Goal: Information Seeking & Learning: Learn about a topic

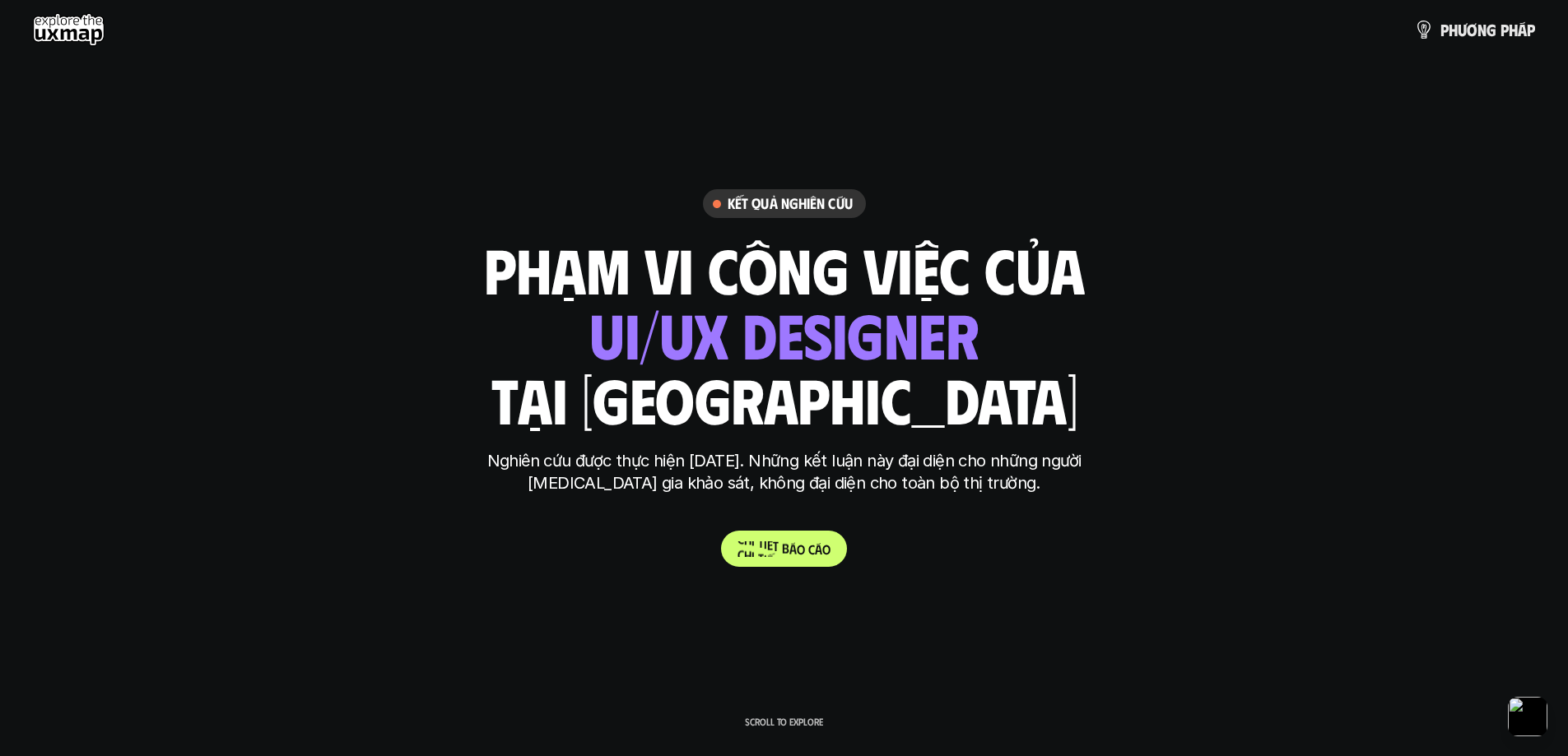
click at [740, 553] on p "C h i t i ế t b á o c á o" at bounding box center [784, 549] width 93 height 16
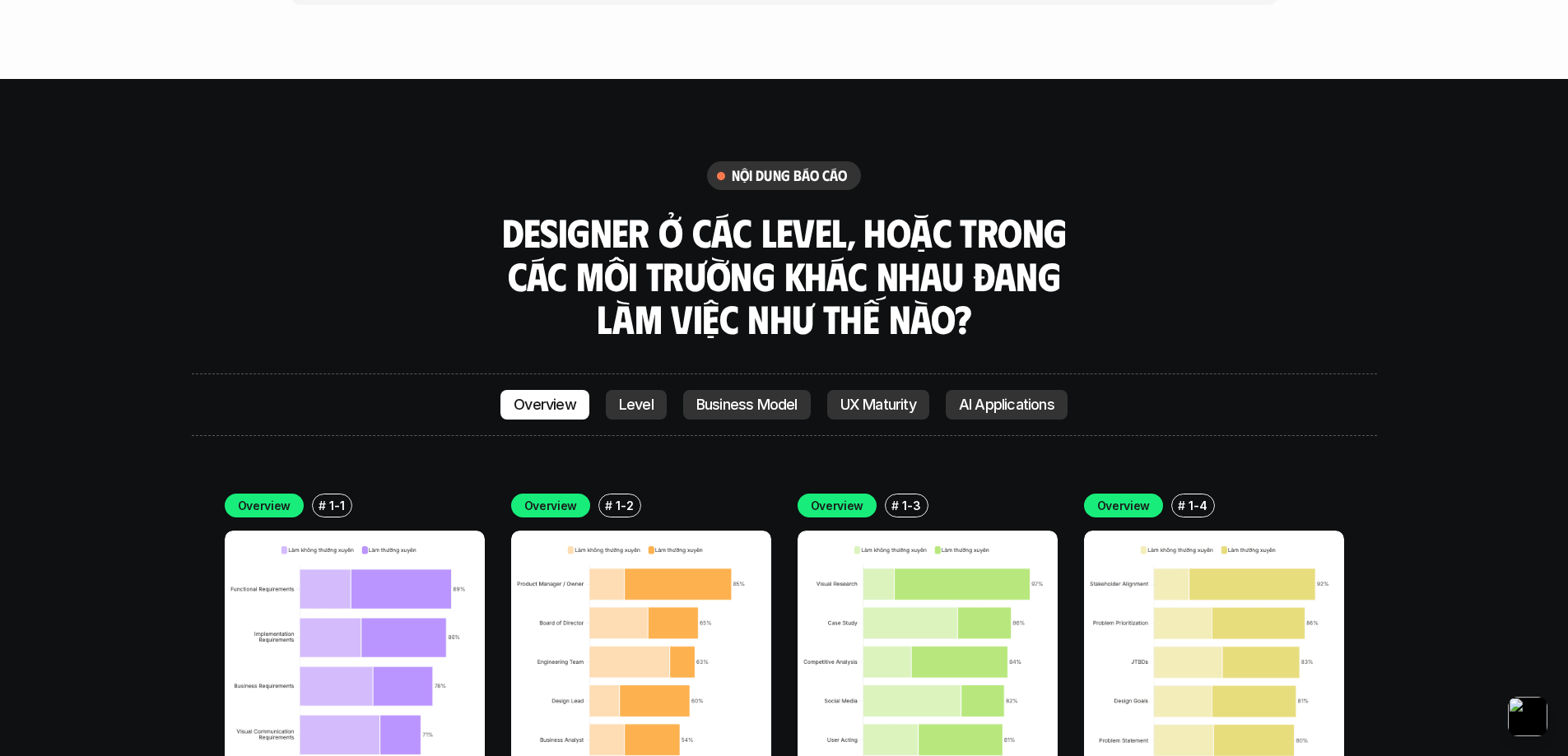
scroll to position [4577, 0]
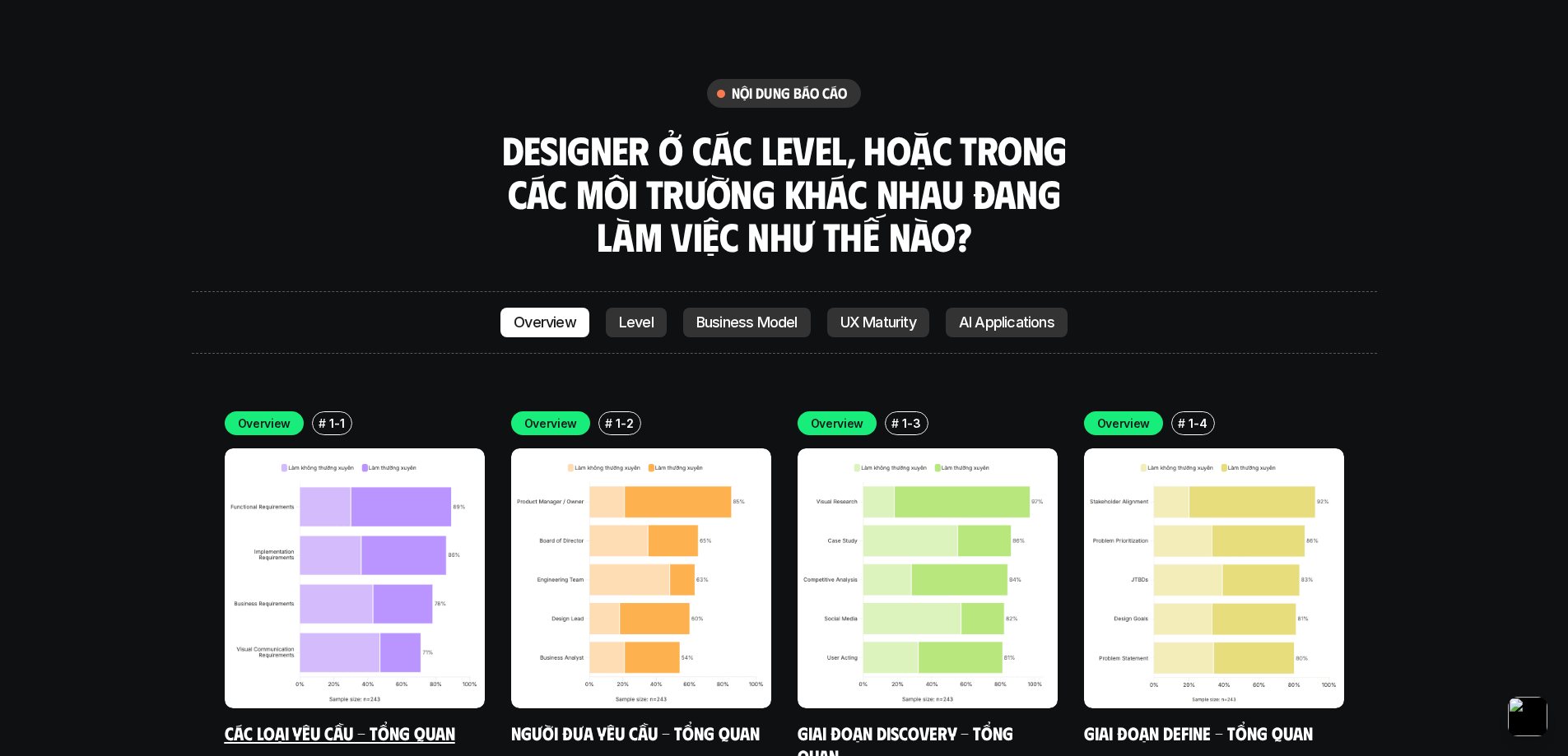
click at [432, 480] on img at bounding box center [355, 579] width 260 height 260
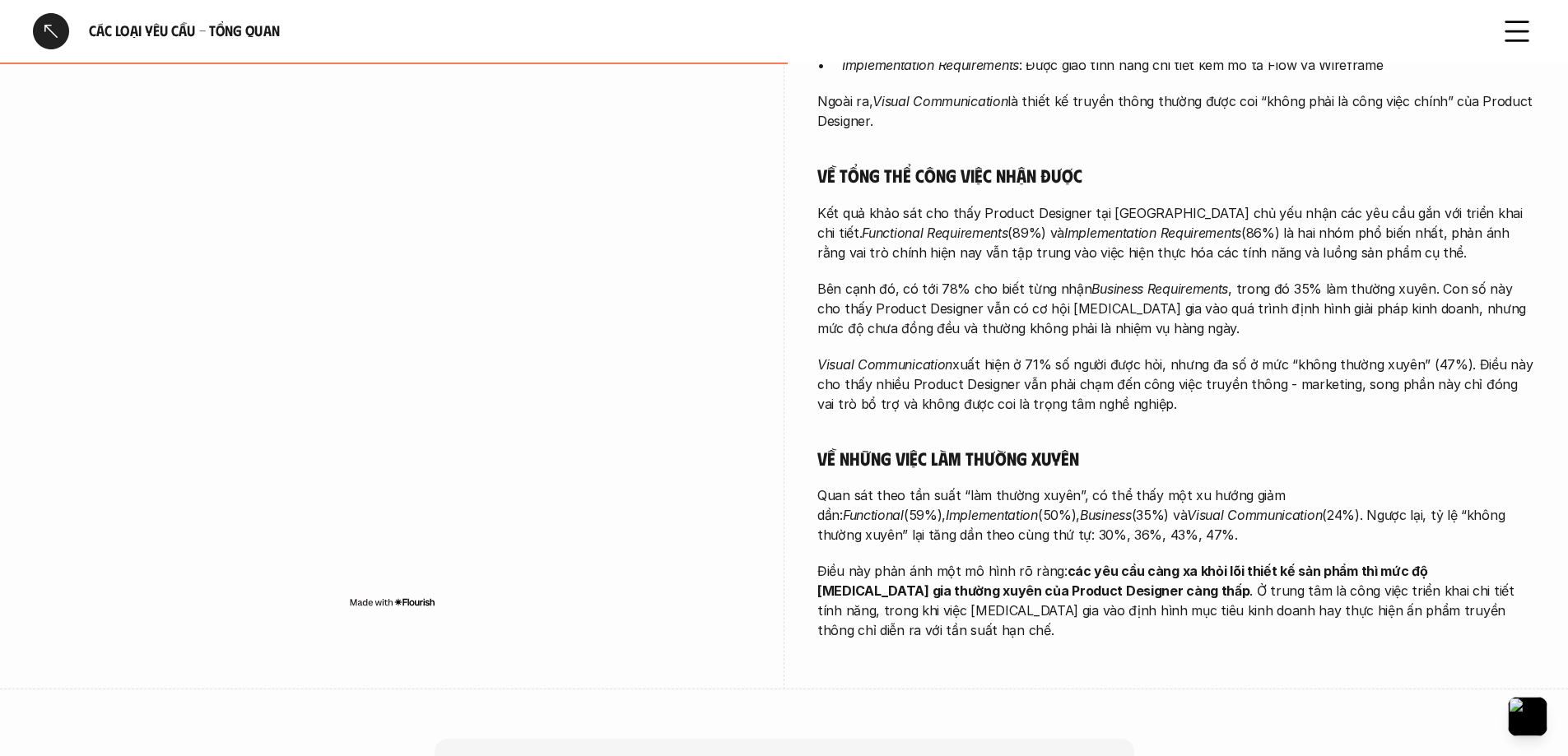
scroll to position [658, 0]
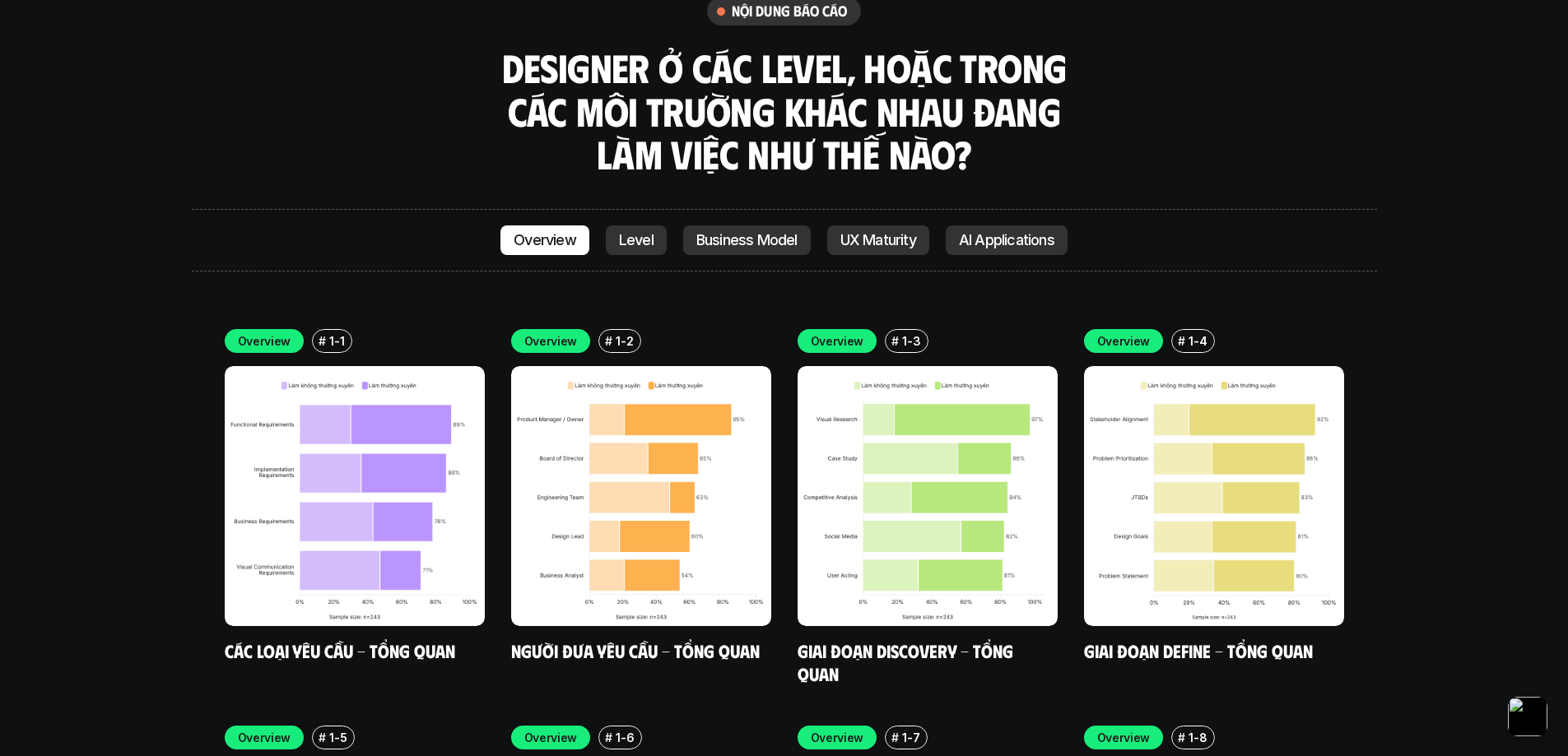
scroll to position [4577, 0]
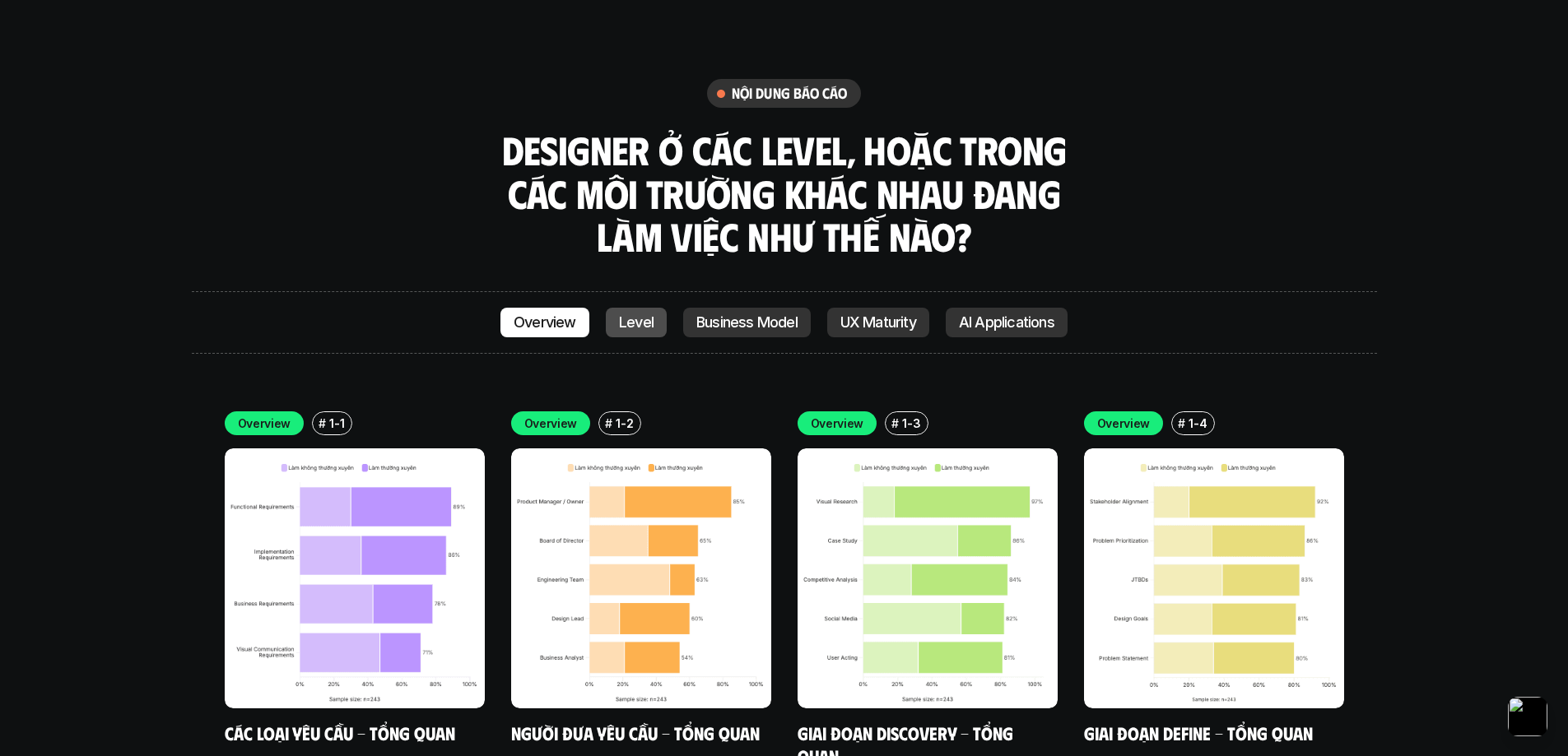
click at [628, 315] on p "Level" at bounding box center [636, 323] width 35 height 16
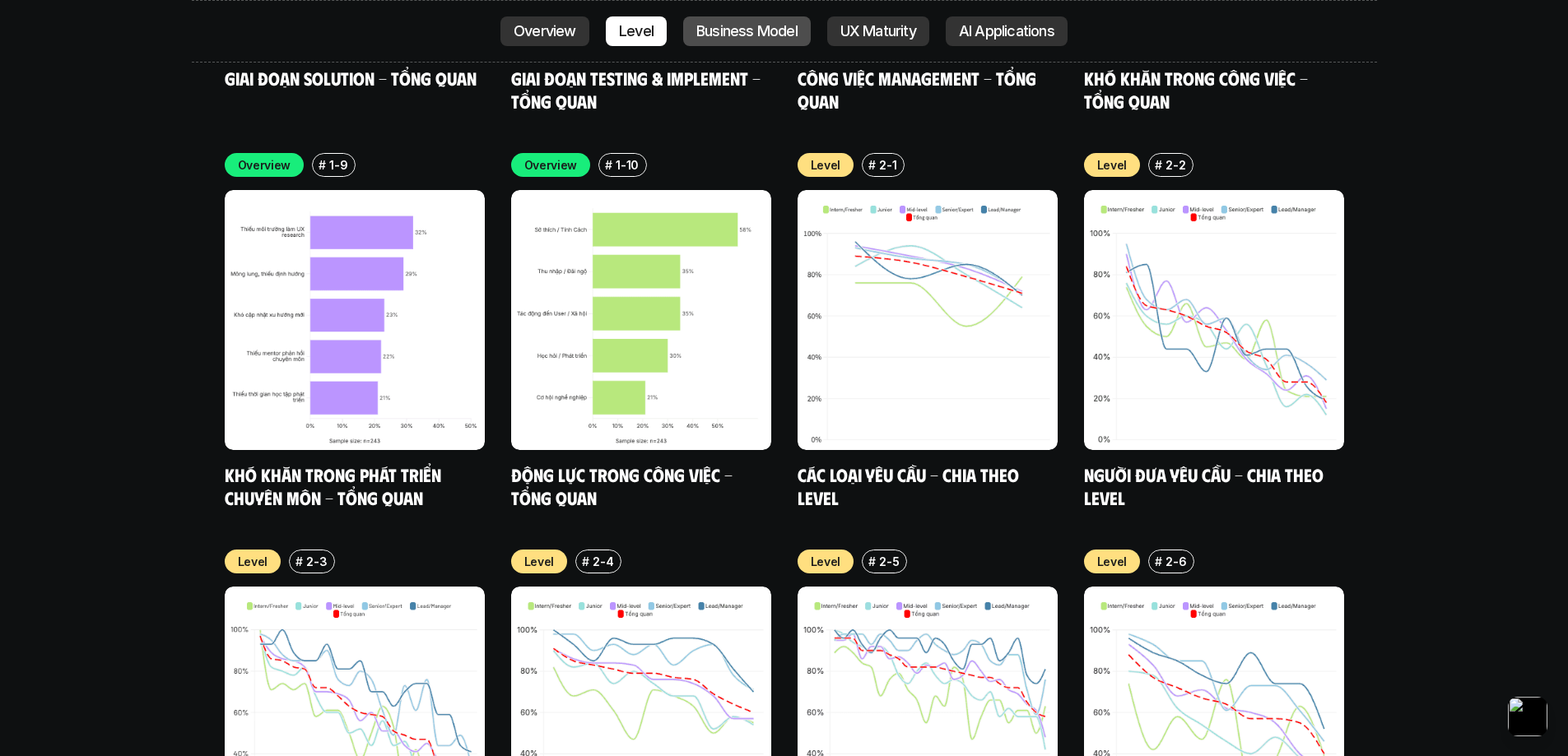
click at [764, 25] on p "Business Model" at bounding box center [747, 31] width 102 height 16
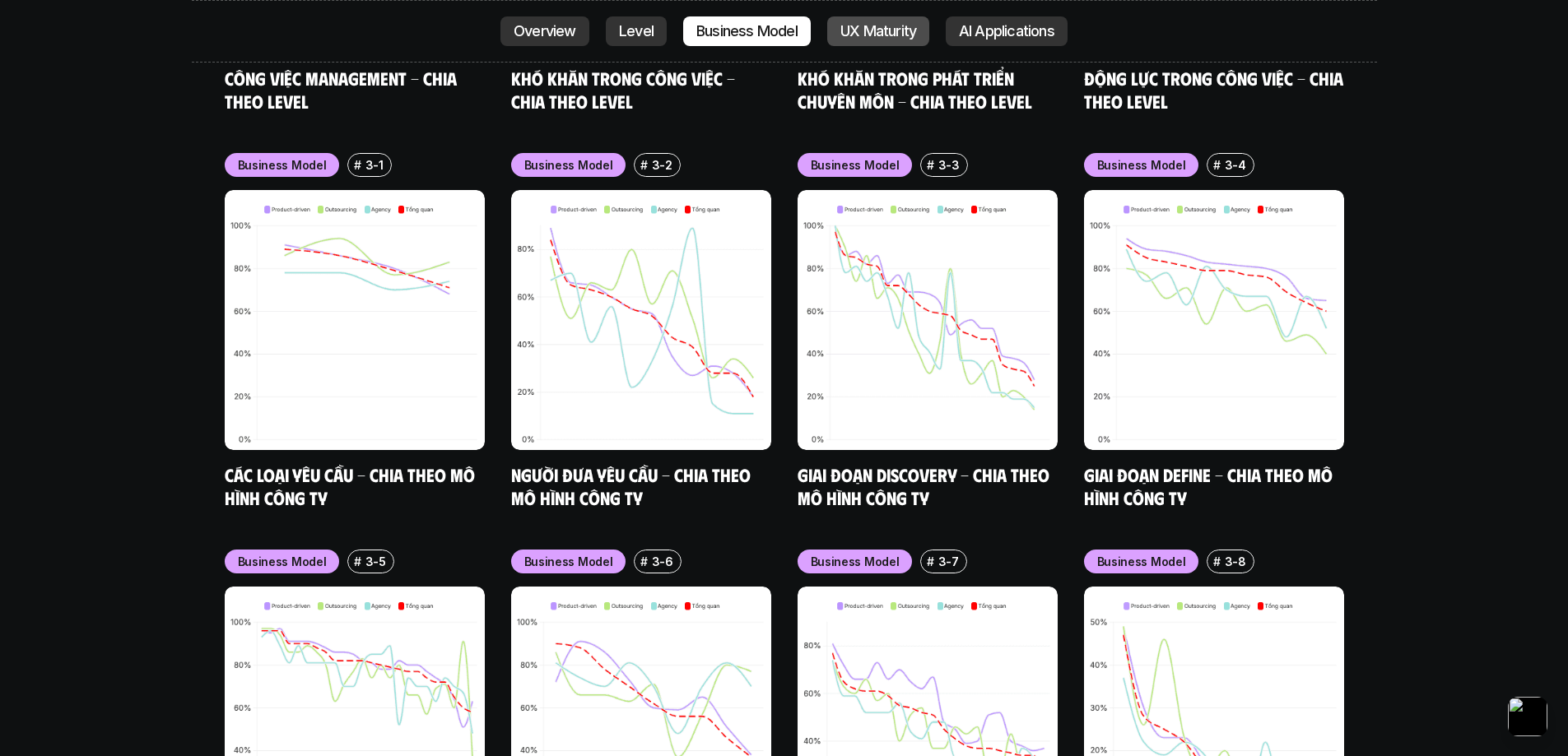
click at [875, 29] on p "UX Maturity" at bounding box center [878, 31] width 76 height 16
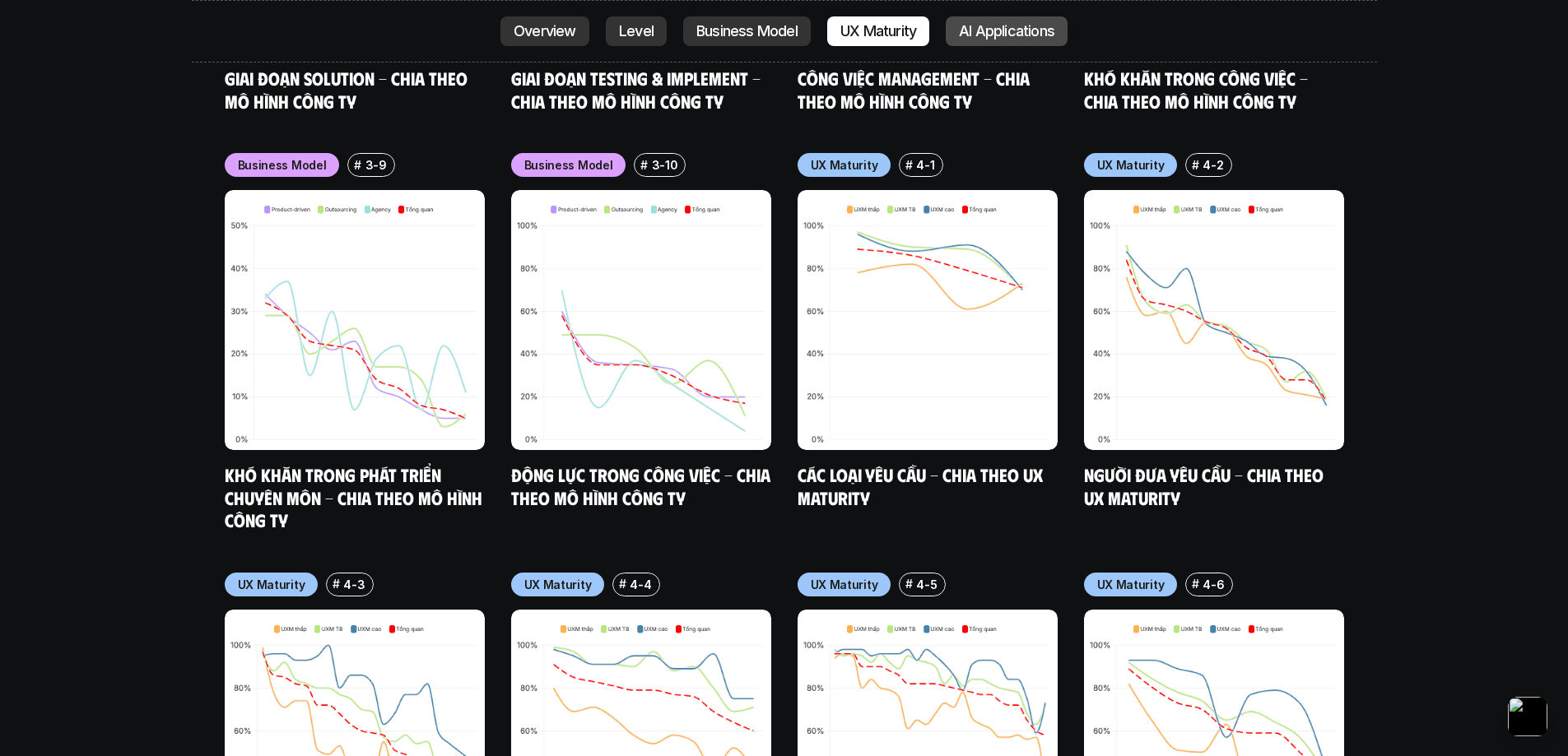
click at [986, 27] on p "AI Applications" at bounding box center [1006, 31] width 95 height 16
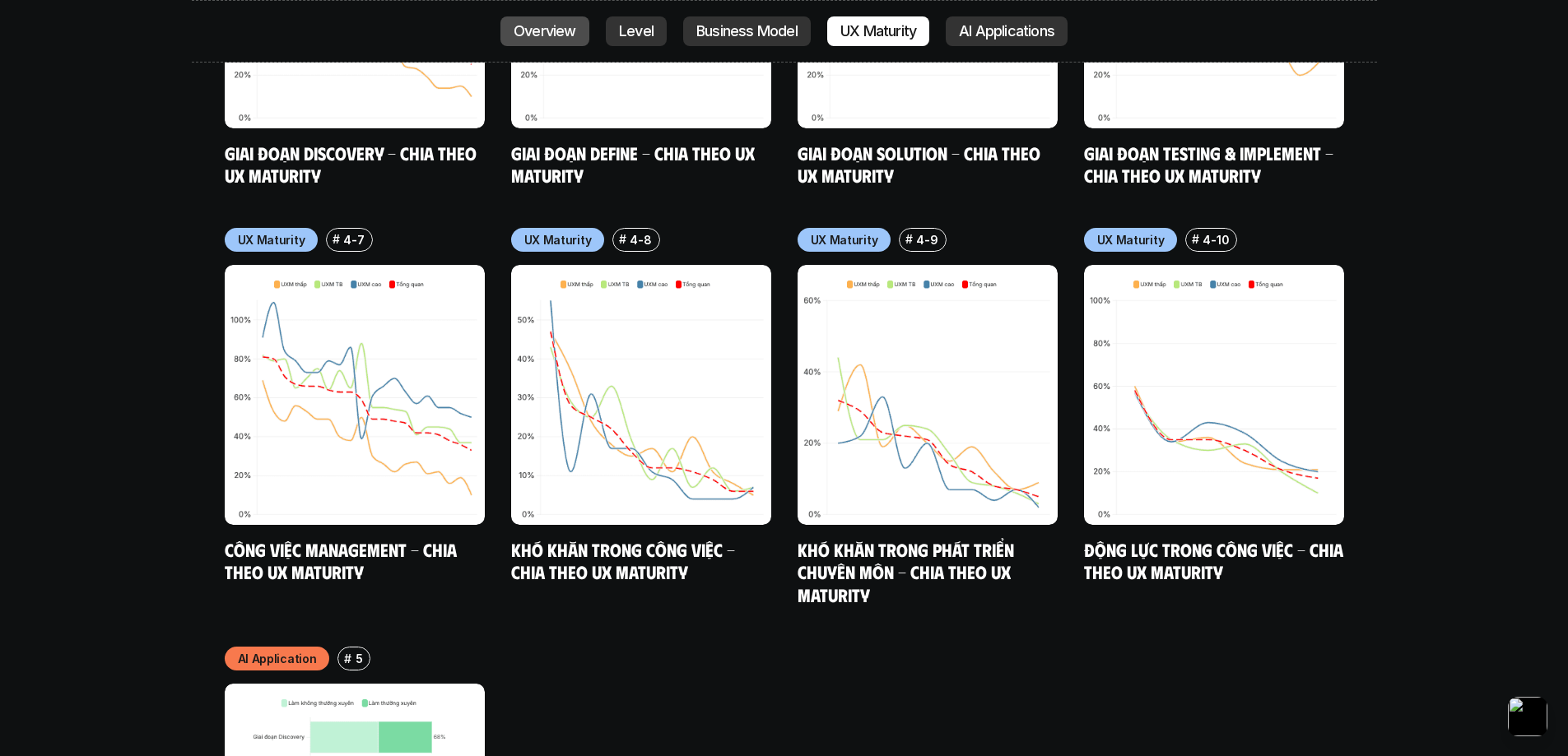
click at [552, 23] on p "Overview" at bounding box center [545, 31] width 62 height 16
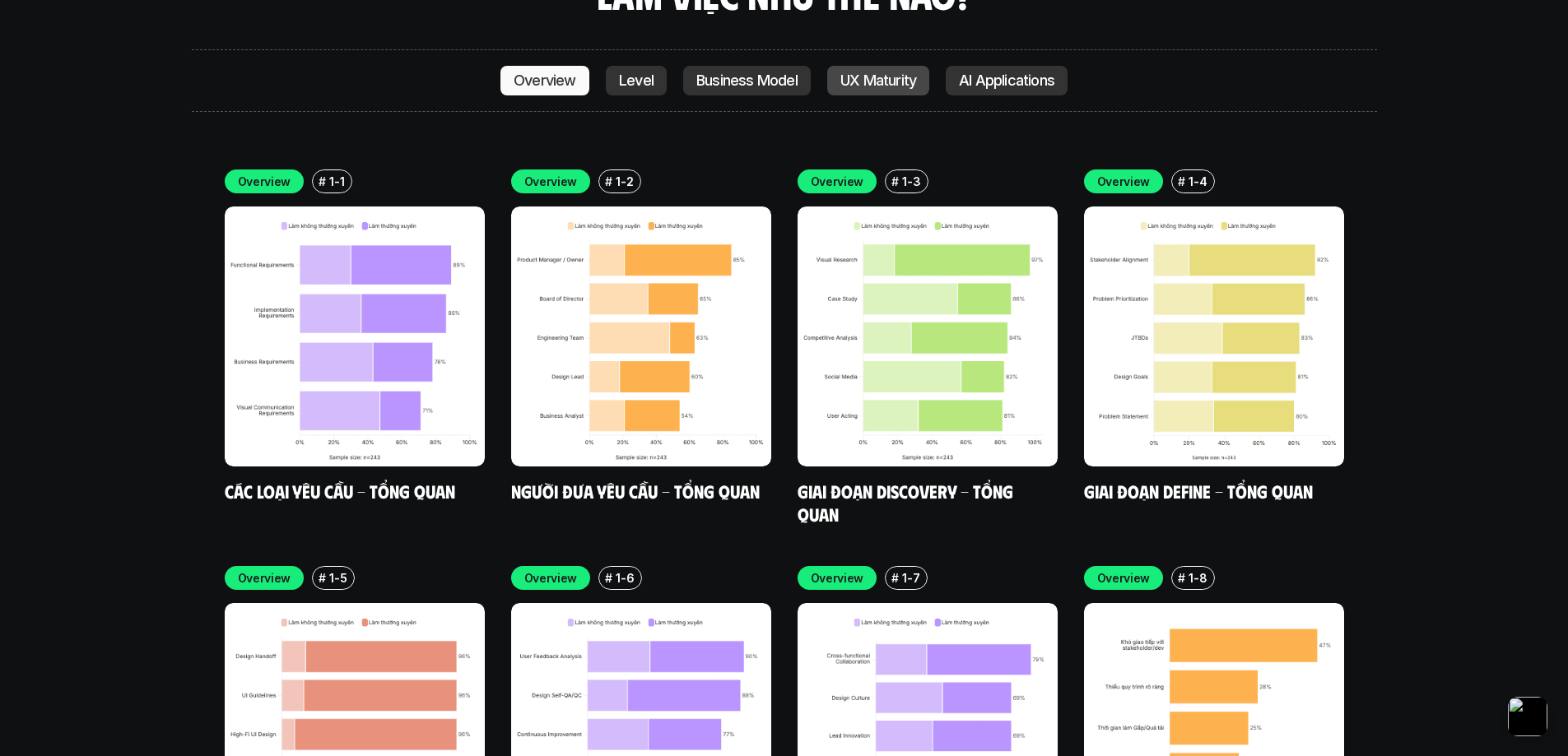
scroll to position [4408, 0]
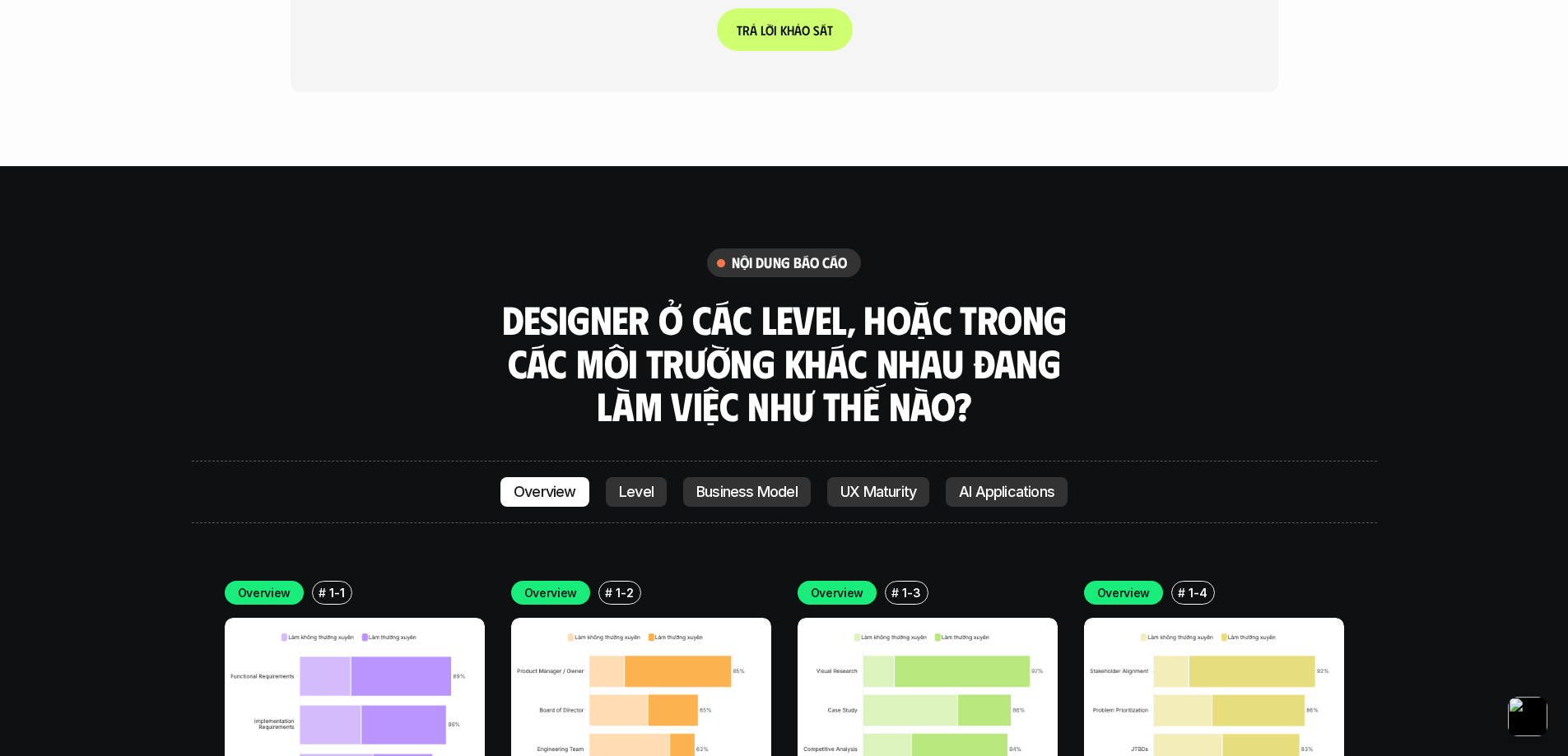
click at [383, 249] on div "nội dung báo cáo Designer ở các level, hoặc trong các môi trường khác nhau đang…" at bounding box center [784, 338] width 1185 height 179
